Goal: Information Seeking & Learning: Learn about a topic

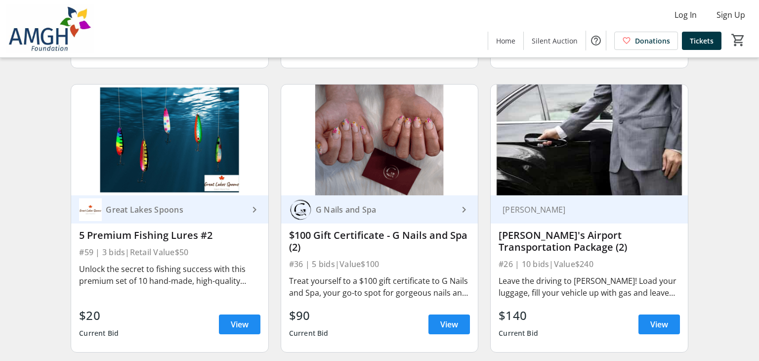
scroll to position [2902, 0]
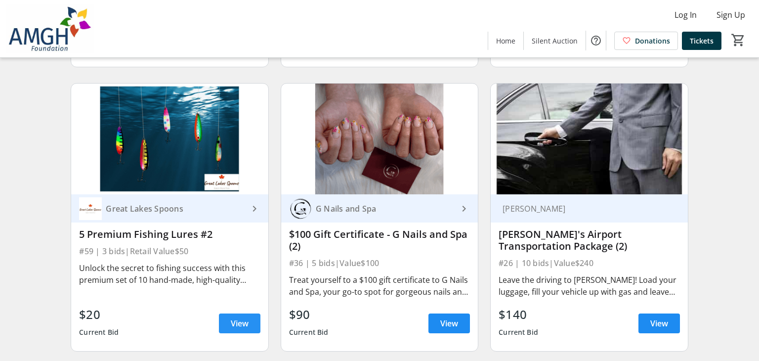
click at [241, 322] on span "View" at bounding box center [240, 323] width 18 height 12
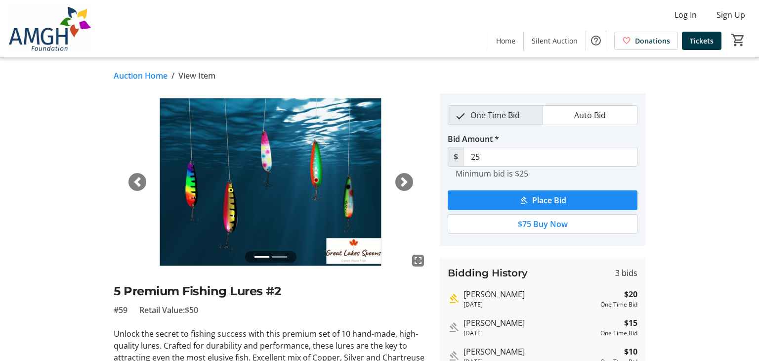
click at [407, 182] on span "button" at bounding box center [404, 182] width 10 height 10
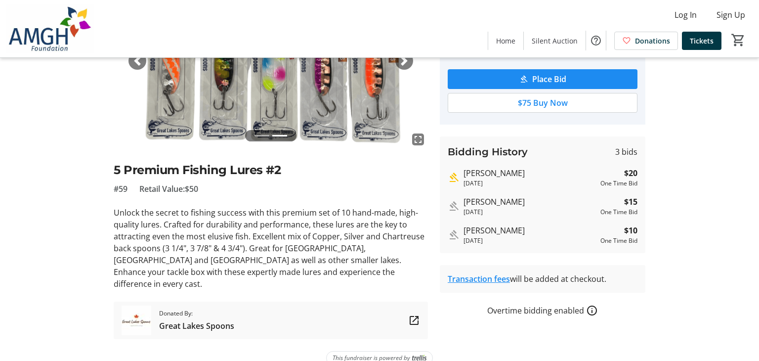
scroll to position [124, 0]
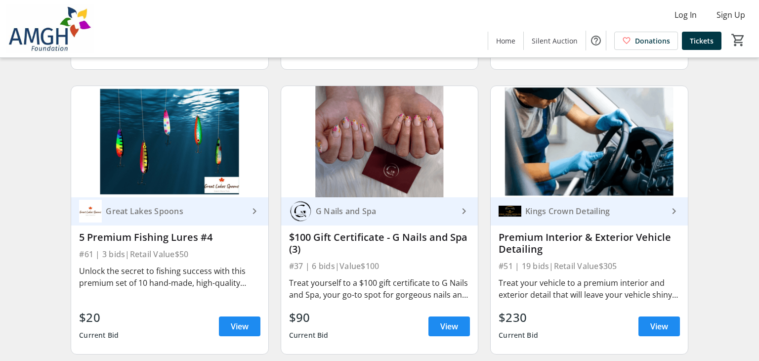
scroll to position [3750, 0]
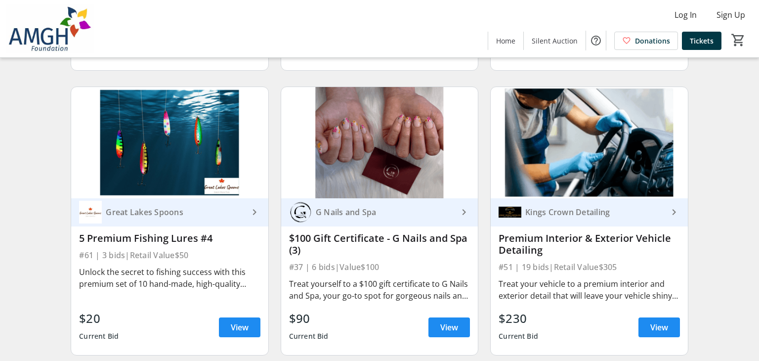
click at [211, 160] on img at bounding box center [169, 142] width 197 height 111
click at [236, 331] on span "View" at bounding box center [240, 327] width 18 height 12
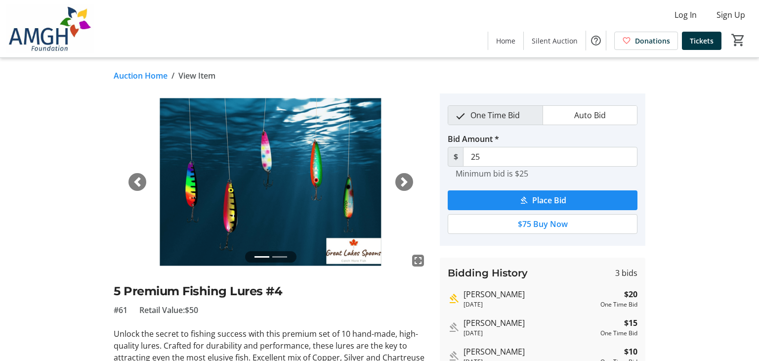
click at [404, 187] on div "Next" at bounding box center [404, 182] width 18 height 18
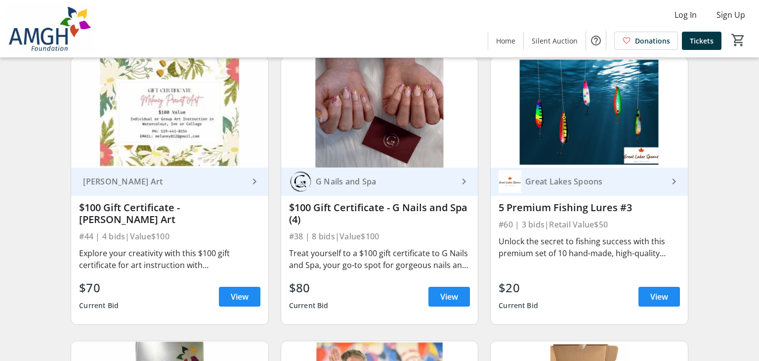
scroll to position [4349, 0]
click at [658, 303] on span at bounding box center [658, 296] width 41 height 24
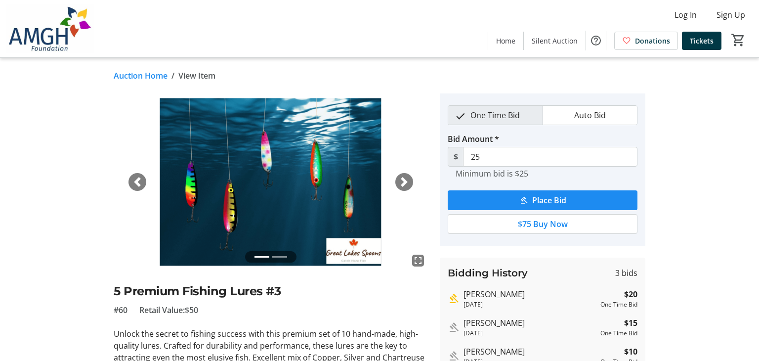
click at [403, 187] on div "Next" at bounding box center [404, 182] width 18 height 18
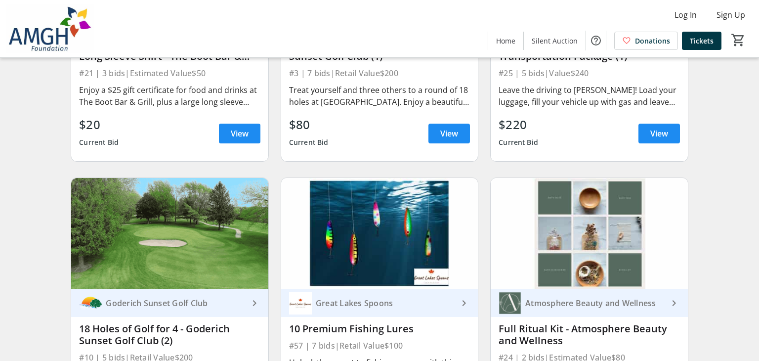
scroll to position [2593, 0]
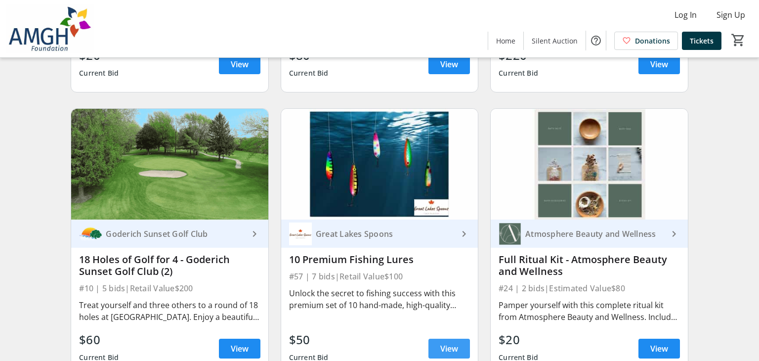
click at [448, 351] on span "View" at bounding box center [449, 348] width 18 height 12
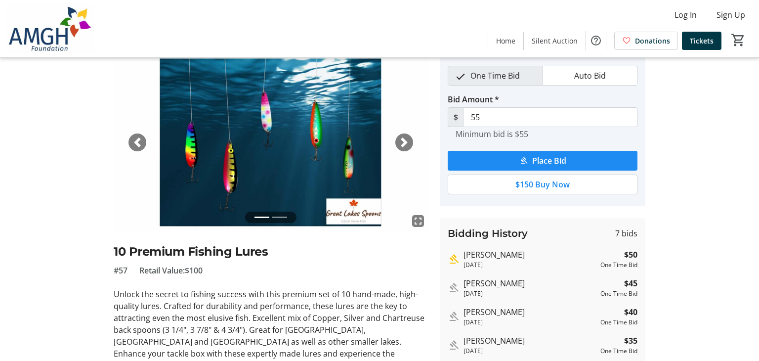
scroll to position [37, 0]
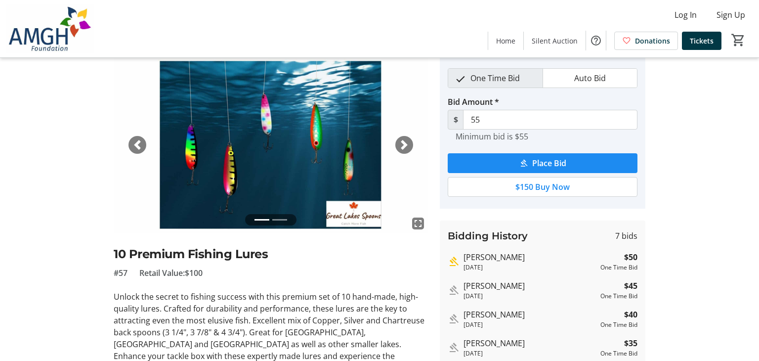
click at [409, 145] on div "Next" at bounding box center [404, 145] width 18 height 18
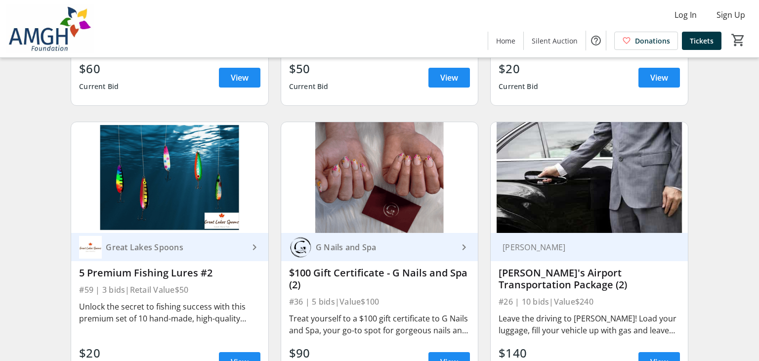
scroll to position [2872, 0]
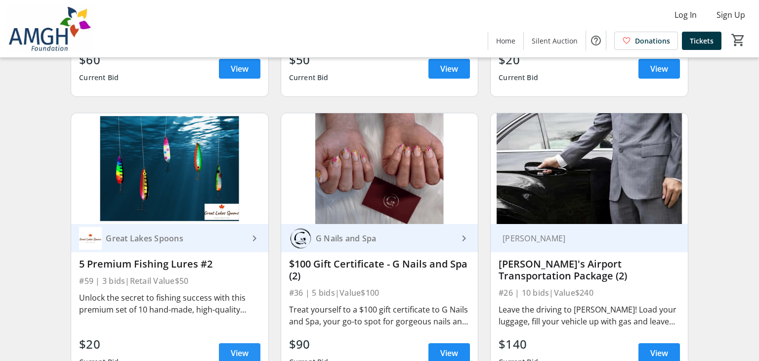
click at [239, 354] on span "View" at bounding box center [240, 353] width 18 height 12
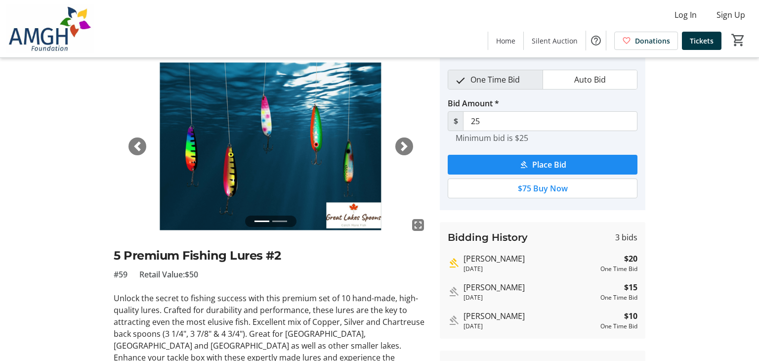
scroll to position [36, 0]
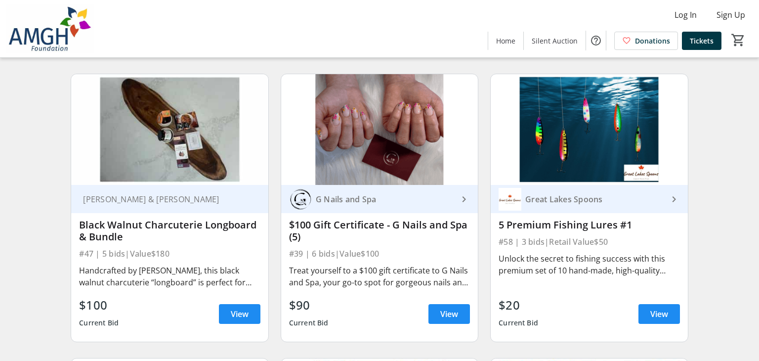
scroll to position [5186, 0]
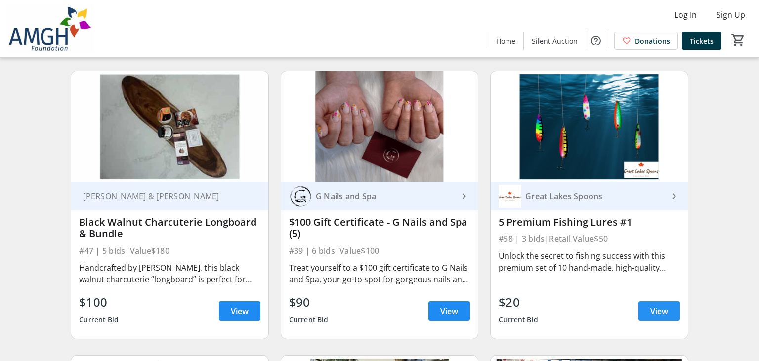
click at [664, 309] on span "View" at bounding box center [659, 311] width 18 height 12
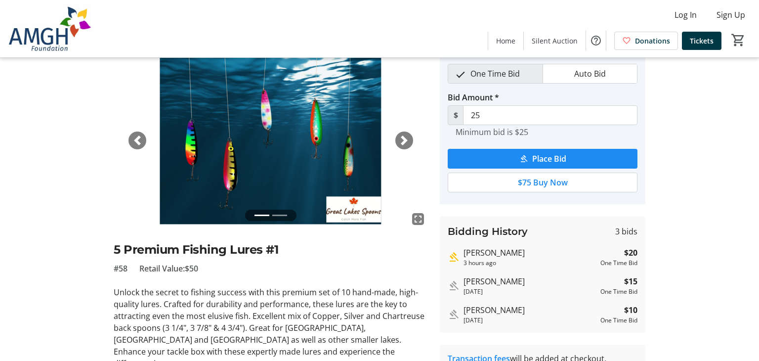
scroll to position [42, 0]
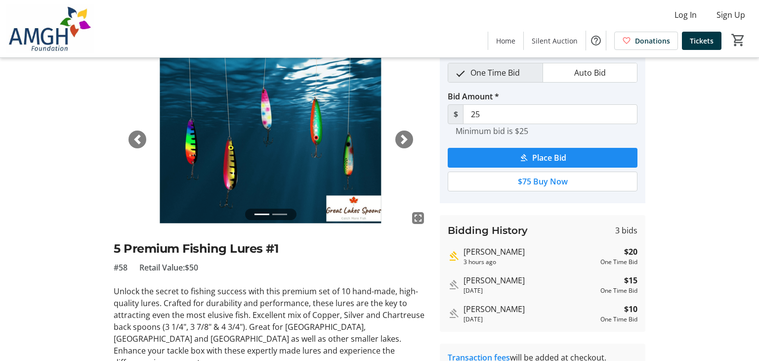
click at [401, 141] on span "button" at bounding box center [404, 139] width 10 height 10
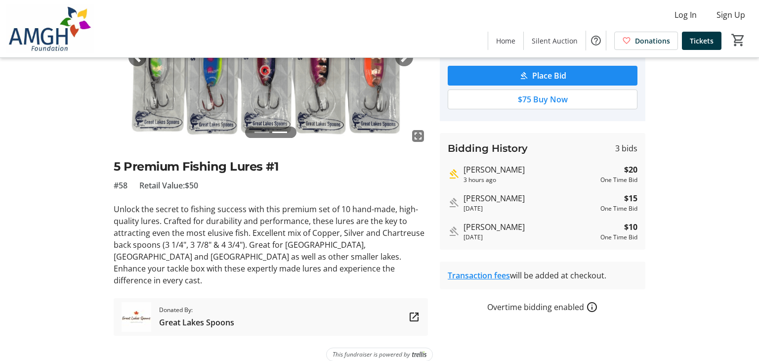
scroll to position [0, 0]
